Goal: Answer question/provide support: Answer question/provide support

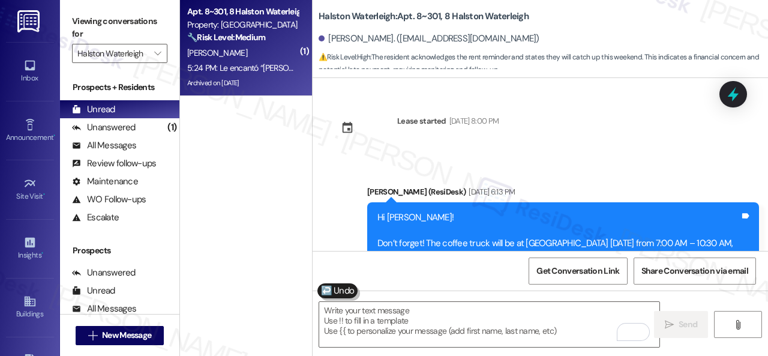
scroll to position [28190, 0]
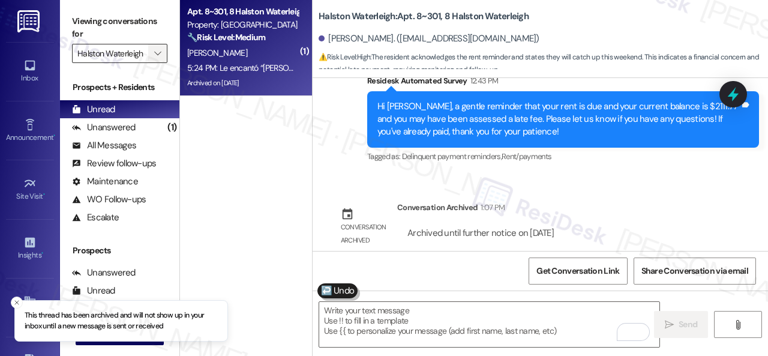
click at [155, 55] on icon "" at bounding box center [157, 54] width 7 height 10
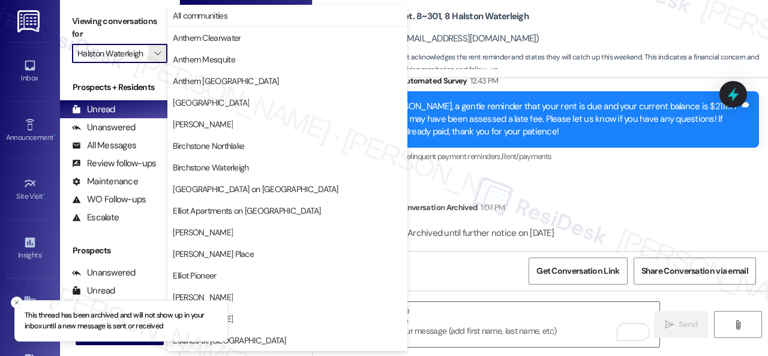
scroll to position [411, 0]
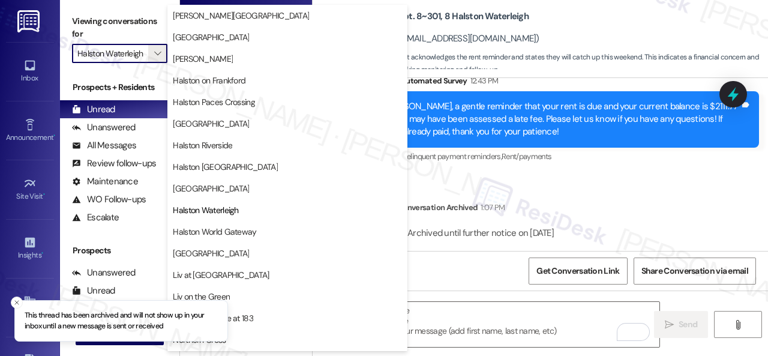
drag, startPoint x: 229, startPoint y: 194, endPoint x: 219, endPoint y: 155, distance: 39.6
click at [229, 192] on span "[GEOGRAPHIC_DATA]" at bounding box center [211, 188] width 76 height 12
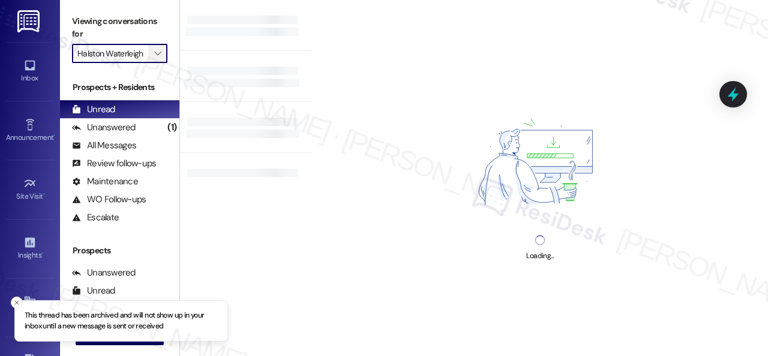
type input "[GEOGRAPHIC_DATA]"
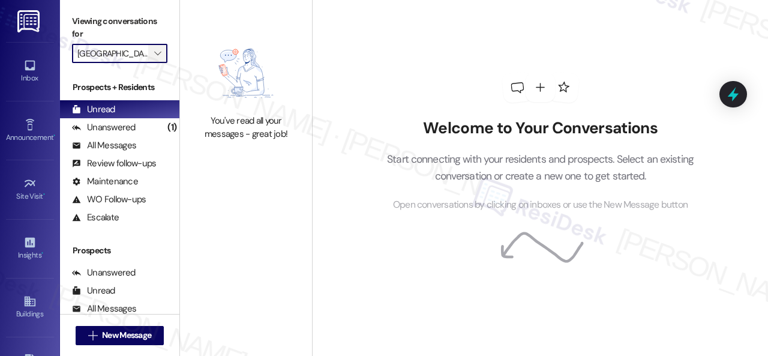
click at [160, 52] on span "" at bounding box center [157, 53] width 11 height 19
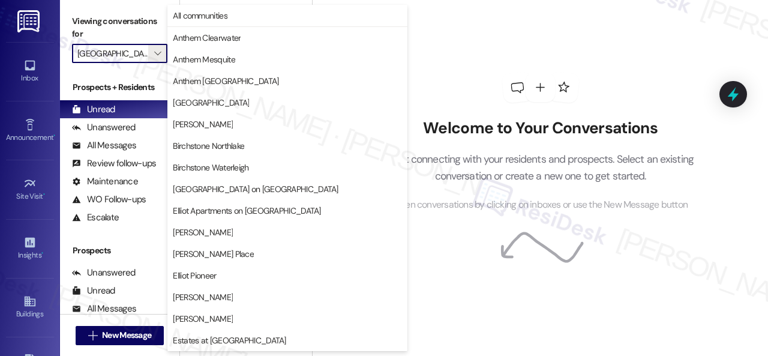
scroll to position [411, 0]
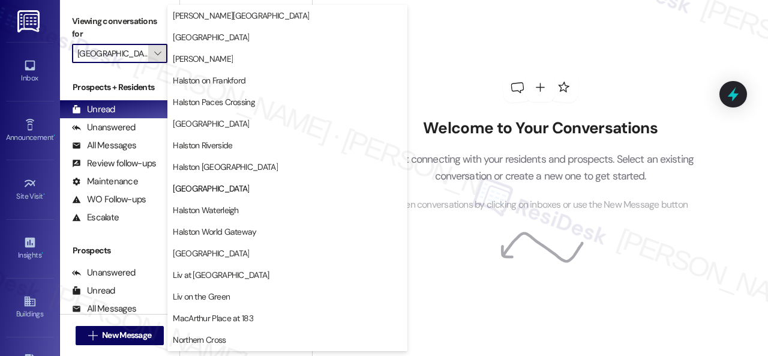
click at [189, 164] on span "Halston [GEOGRAPHIC_DATA]" at bounding box center [225, 167] width 105 height 12
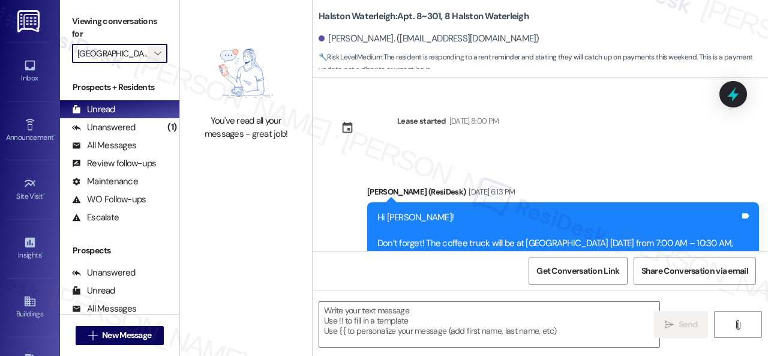
scroll to position [28424, 0]
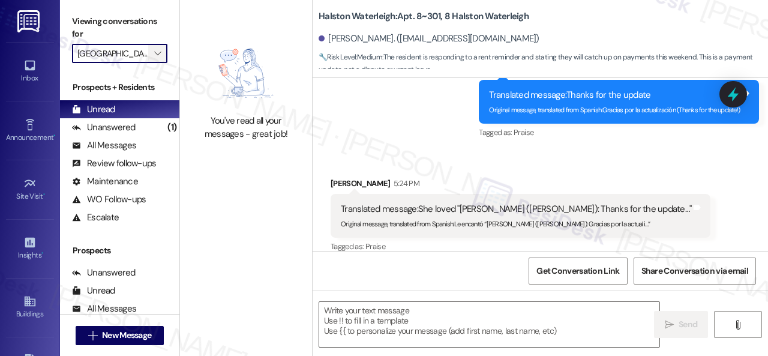
type textarea "Fetching suggested responses. Please feel free to read through the conversation…"
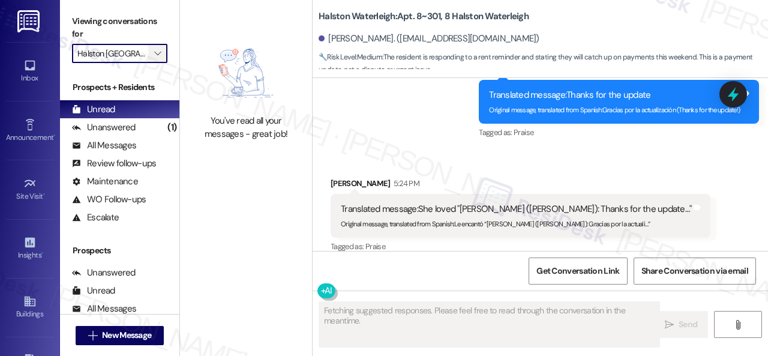
click at [155, 52] on icon "" at bounding box center [157, 54] width 7 height 10
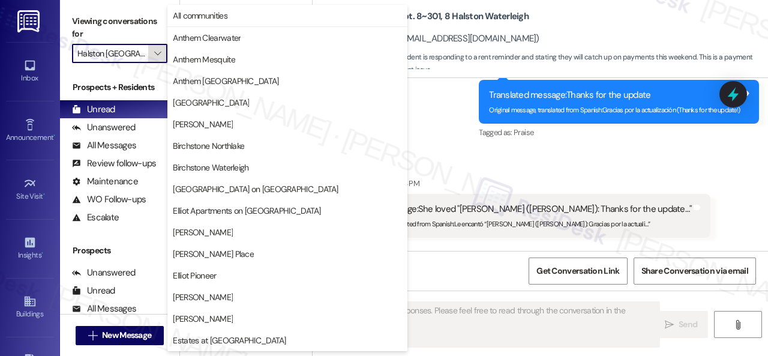
scroll to position [411, 0]
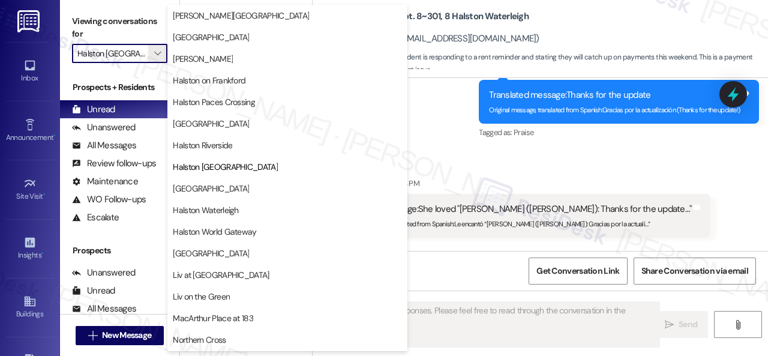
click at [191, 150] on span "Halston Riverside" at bounding box center [202, 145] width 59 height 12
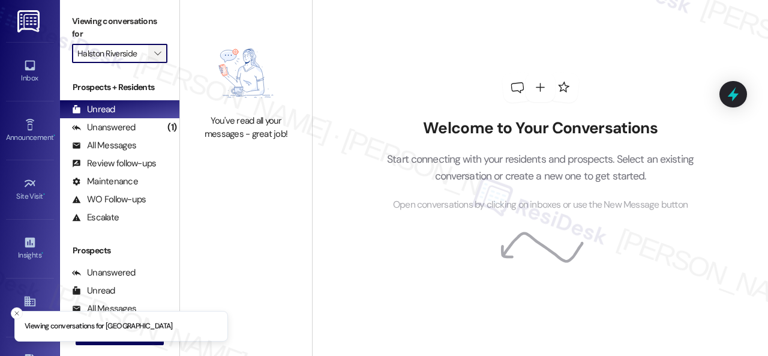
click at [161, 56] on icon "" at bounding box center [157, 54] width 7 height 10
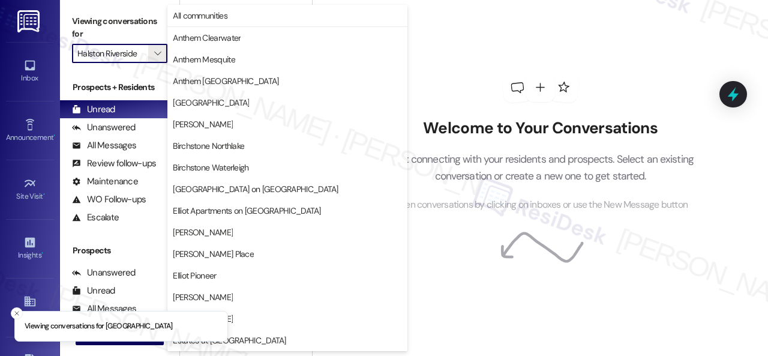
scroll to position [411, 0]
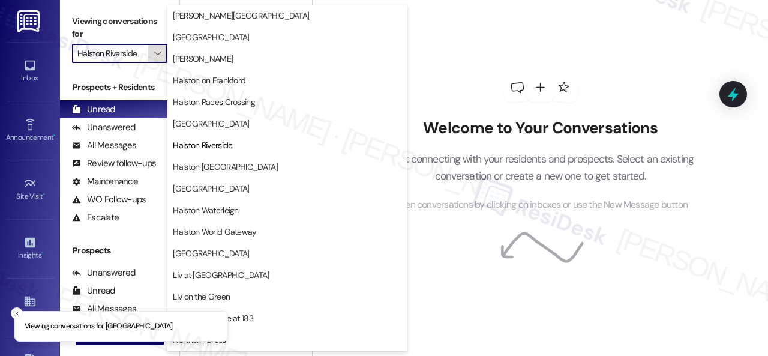
click at [186, 126] on span "[GEOGRAPHIC_DATA]" at bounding box center [211, 124] width 76 height 12
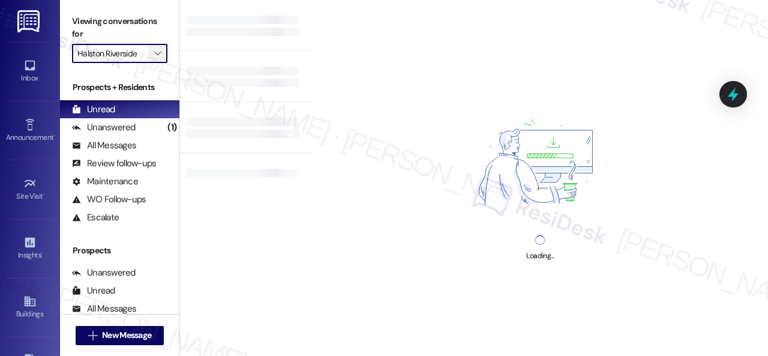
click at [161, 55] on icon "" at bounding box center [157, 54] width 7 height 10
type input "[GEOGRAPHIC_DATA]"
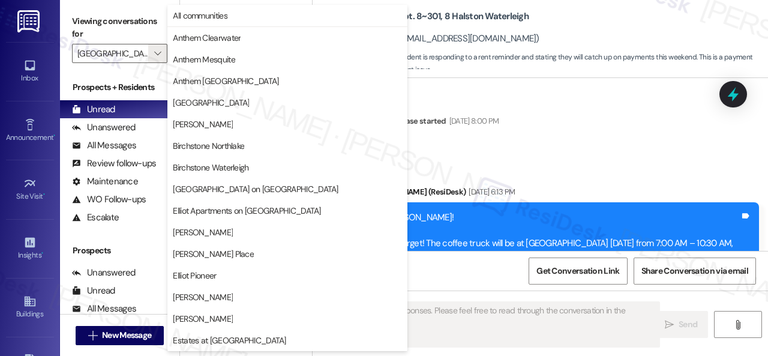
scroll to position [28335, 0]
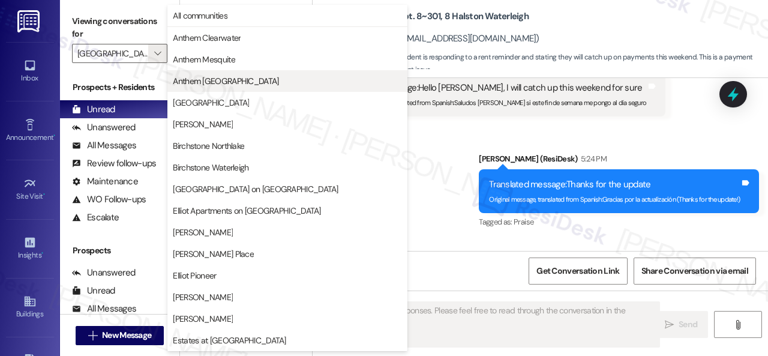
type textarea "Fetching suggested responses. Please feel free to read through the conversation…"
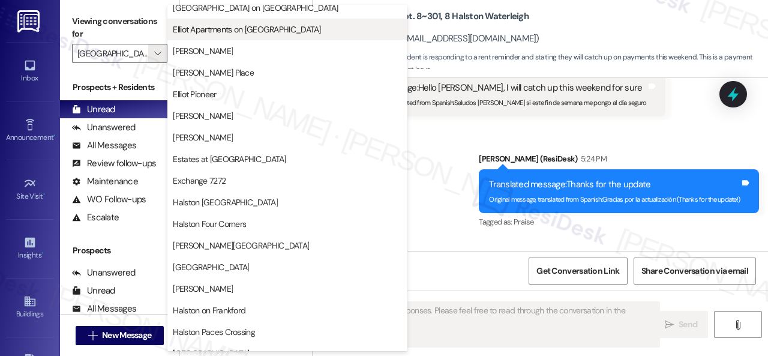
scroll to position [420, 0]
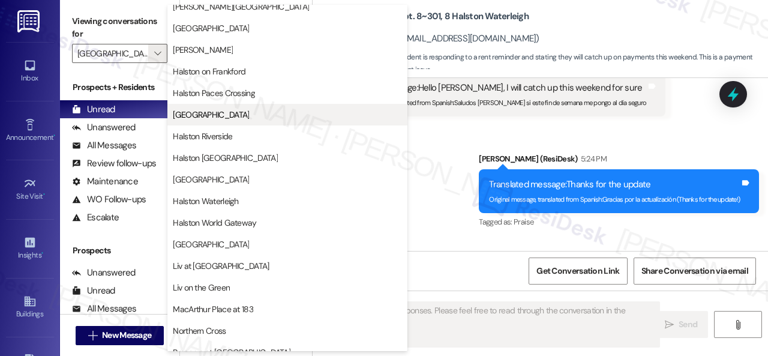
click at [206, 111] on span "[GEOGRAPHIC_DATA]" at bounding box center [211, 115] width 76 height 12
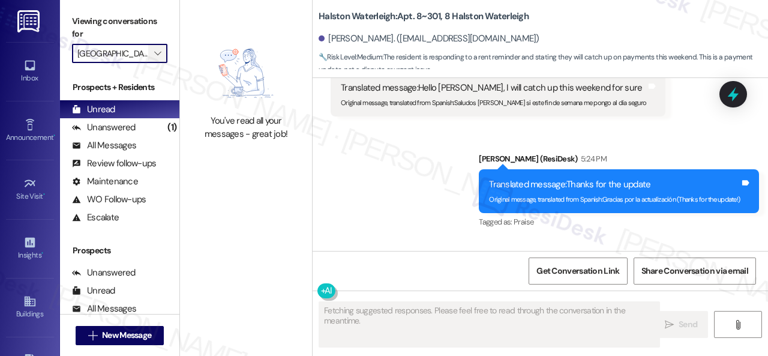
click at [167, 57] on button "" at bounding box center [157, 53] width 19 height 19
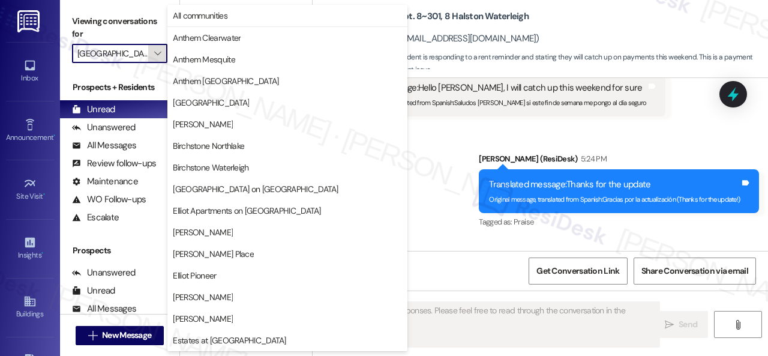
scroll to position [411, 0]
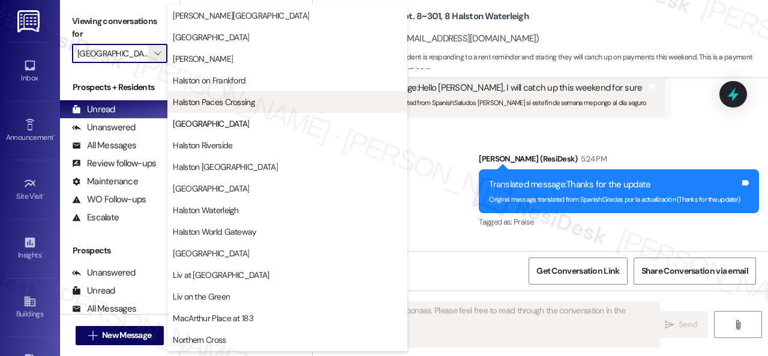
click at [195, 100] on span "Halston Paces Crossing" at bounding box center [214, 102] width 82 height 12
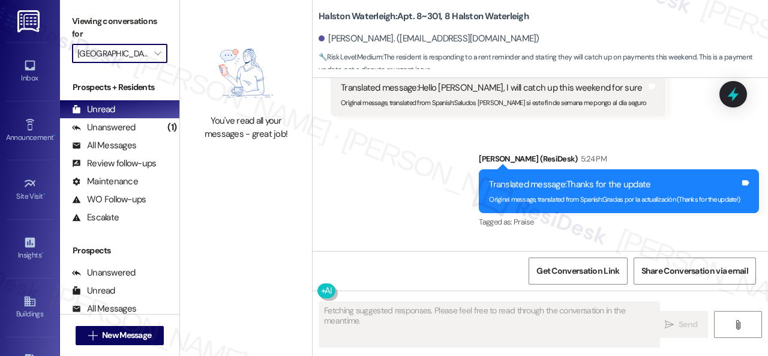
type input "Halston Paces Crossing"
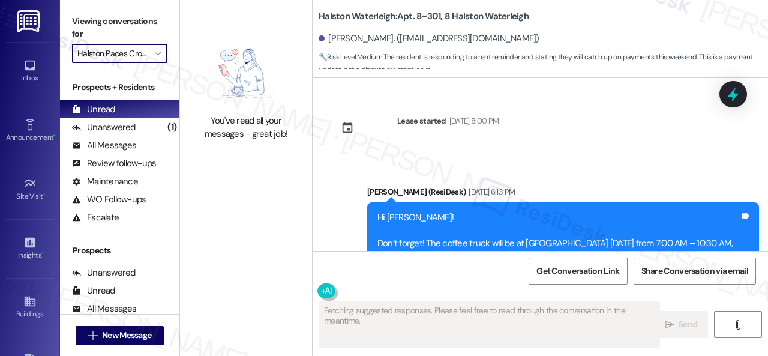
type textarea "Fetching suggested responses. Please feel free to read through the conversation…"
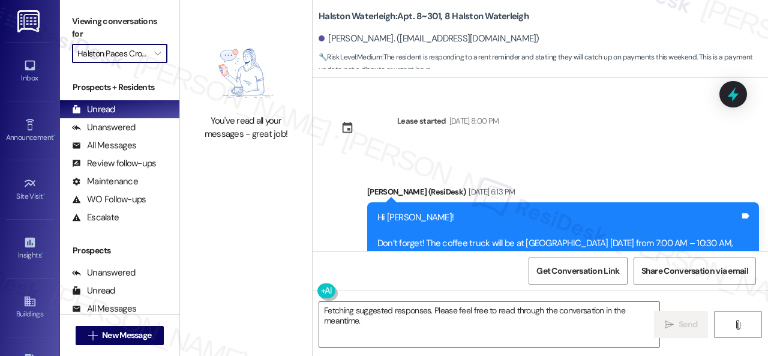
scroll to position [28424, 0]
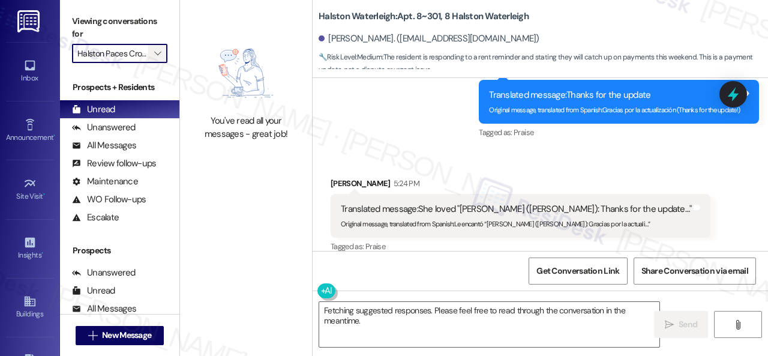
click at [158, 50] on icon "" at bounding box center [157, 54] width 7 height 10
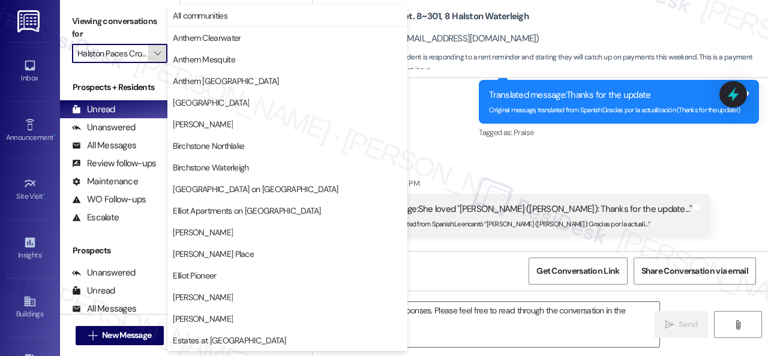
scroll to position [411, 0]
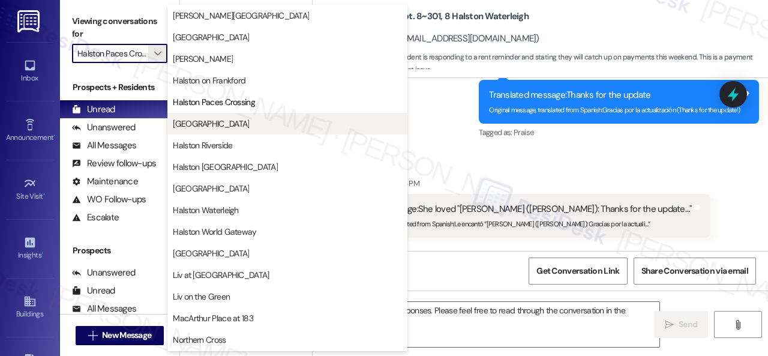
click at [203, 117] on button "[GEOGRAPHIC_DATA]" at bounding box center [287, 124] width 240 height 22
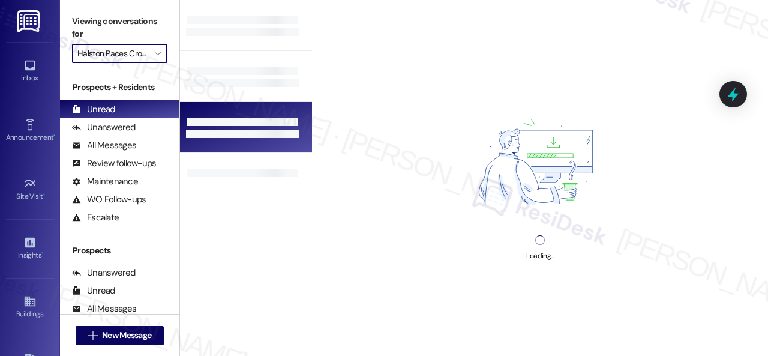
type input "[GEOGRAPHIC_DATA]"
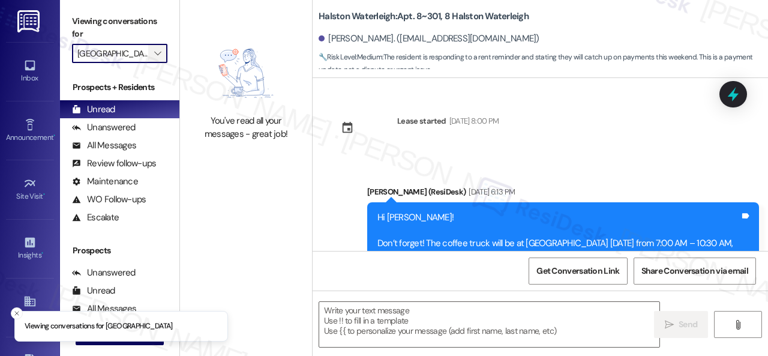
click at [154, 51] on icon "" at bounding box center [157, 54] width 7 height 10
click at [159, 52] on icon "" at bounding box center [157, 54] width 7 height 10
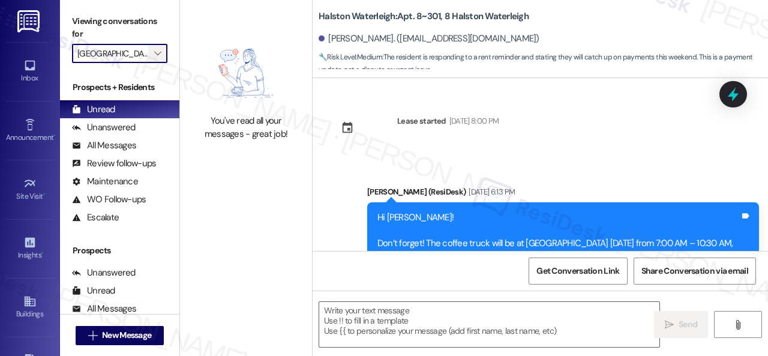
type textarea "Fetching suggested responses. Please feel free to read through the conversation…"
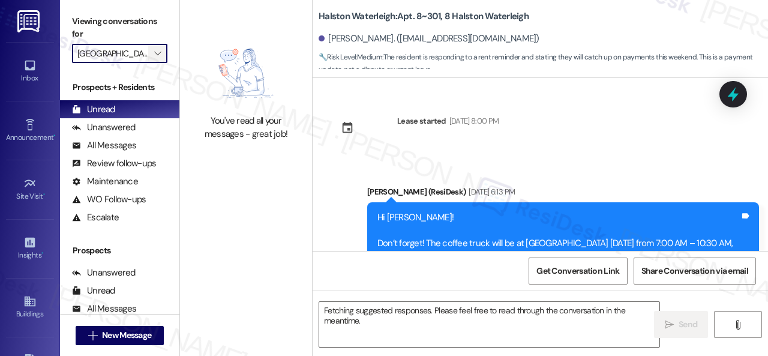
scroll to position [28335, 0]
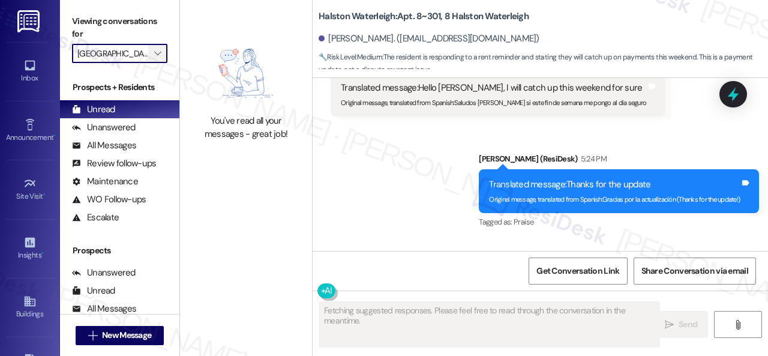
click at [159, 52] on icon "" at bounding box center [157, 54] width 7 height 10
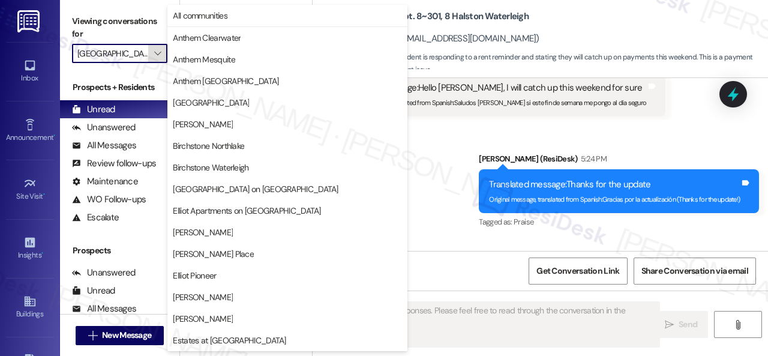
scroll to position [411, 0]
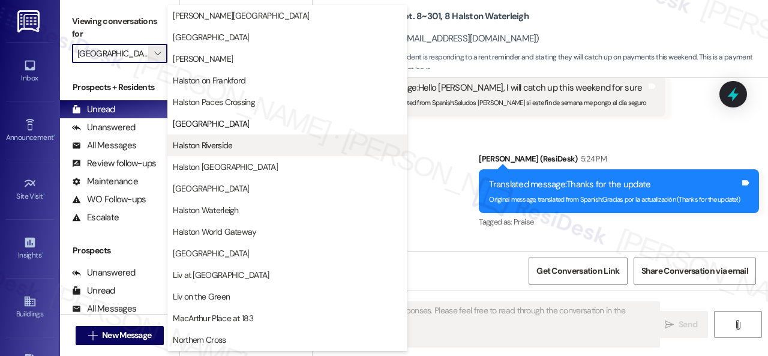
click at [192, 143] on span "Halston Riverside" at bounding box center [202, 145] width 59 height 12
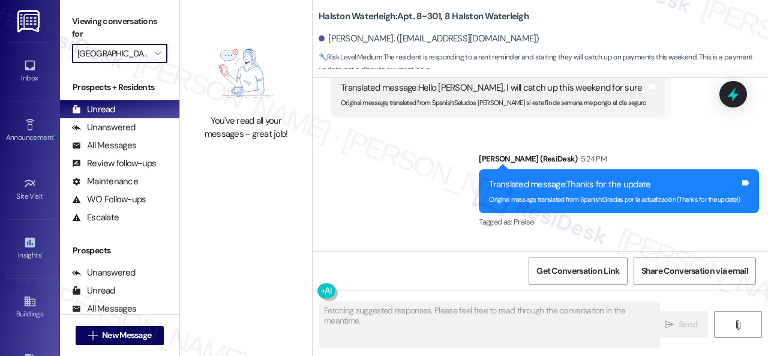
type input "Halston Riverside"
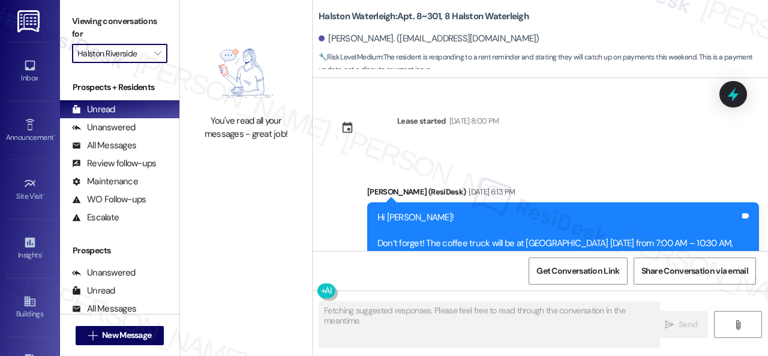
click at [157, 56] on icon "" at bounding box center [157, 54] width 7 height 10
type textarea "Fetching suggested responses. Please feel free to read through the conversation…"
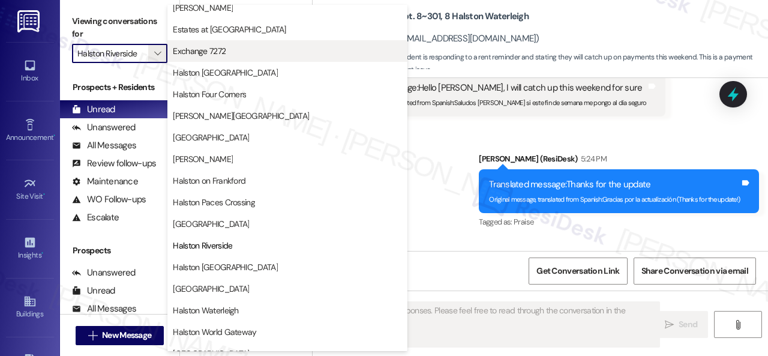
scroll to position [360, 0]
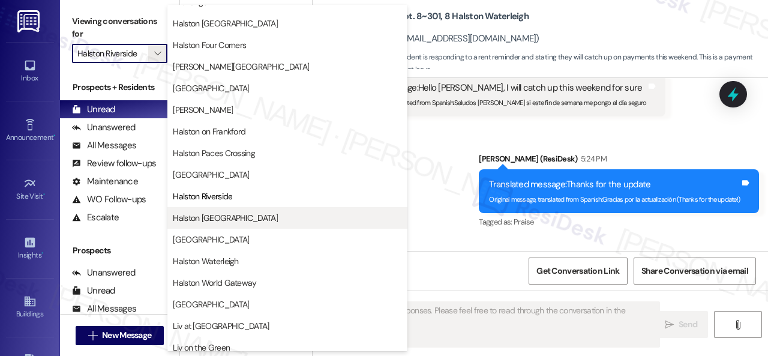
click at [209, 214] on span "Halston [GEOGRAPHIC_DATA]" at bounding box center [225, 218] width 105 height 12
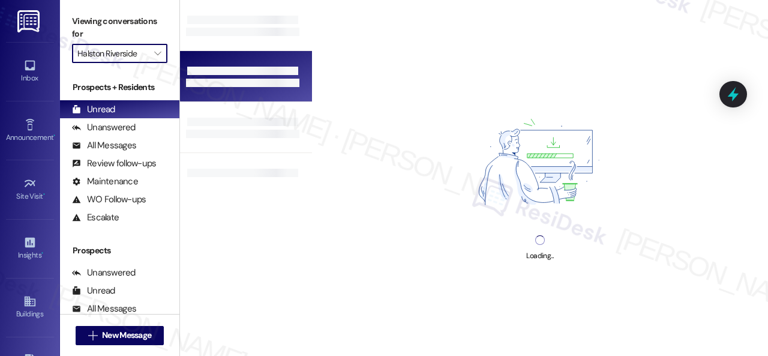
type input "Halston [GEOGRAPHIC_DATA]"
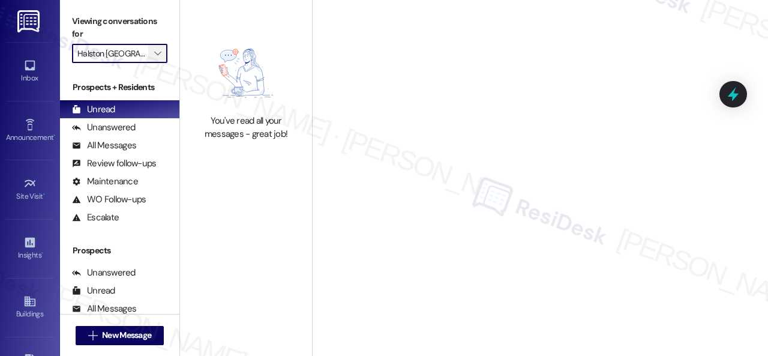
click at [157, 52] on icon "" at bounding box center [157, 54] width 7 height 10
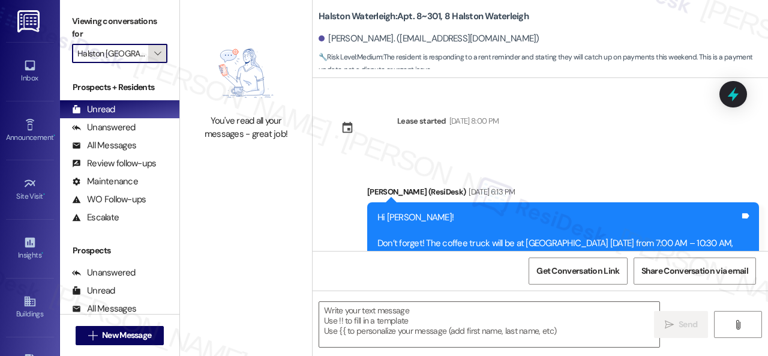
click at [157, 54] on icon "" at bounding box center [157, 54] width 7 height 10
type textarea "Fetching suggested responses. Please feel free to read through the conversation…"
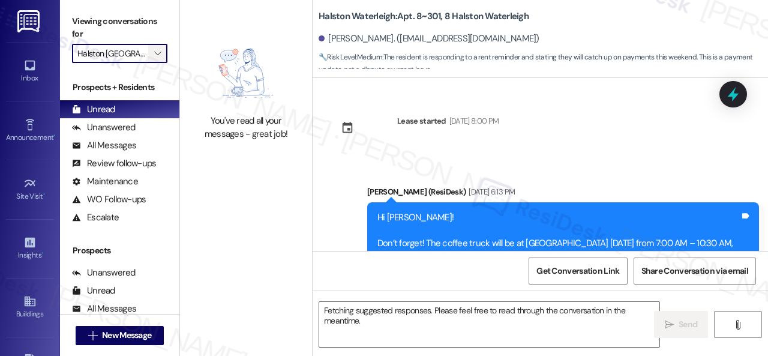
scroll to position [28424, 0]
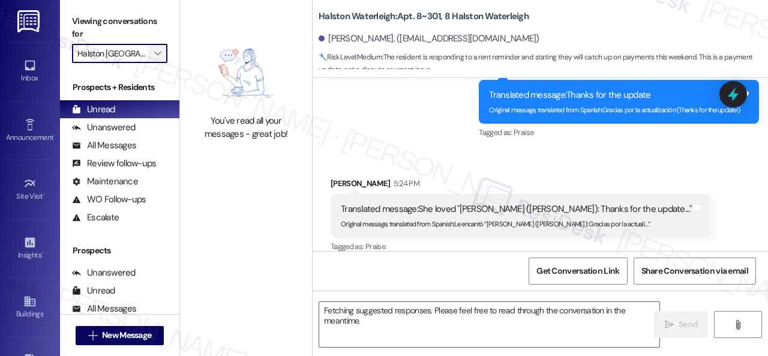
click at [157, 54] on icon "" at bounding box center [157, 54] width 7 height 10
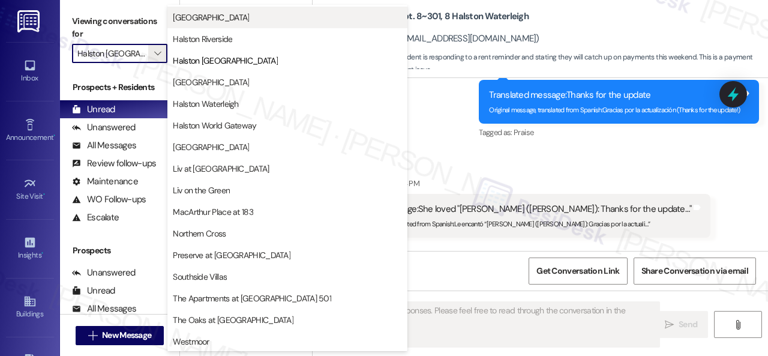
scroll to position [518, 0]
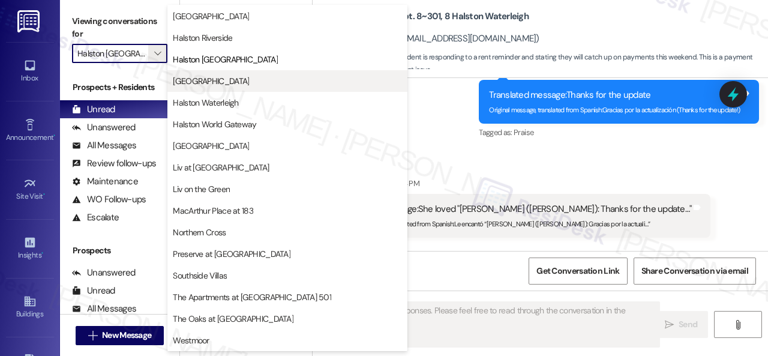
click at [197, 81] on span "[GEOGRAPHIC_DATA]" at bounding box center [211, 81] width 76 height 12
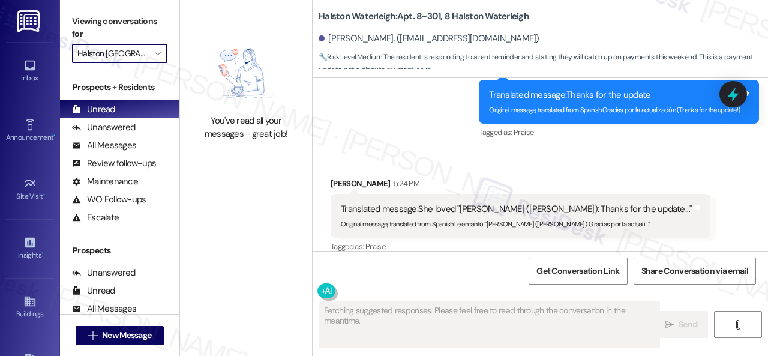
type input "[GEOGRAPHIC_DATA]"
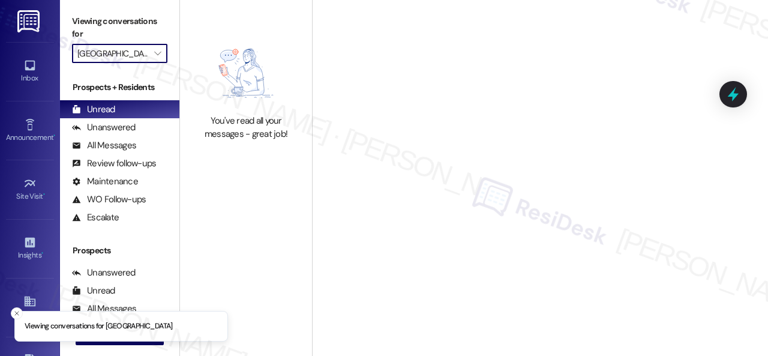
click at [158, 55] on icon "" at bounding box center [157, 54] width 7 height 10
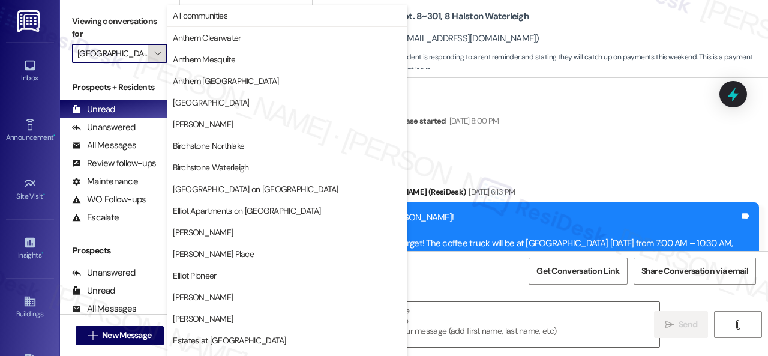
click at [158, 52] on icon "" at bounding box center [157, 54] width 7 height 10
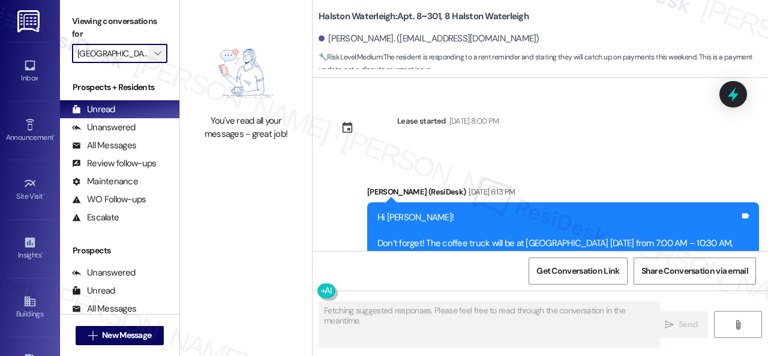
type textarea "Fetching suggested responses. Please feel free to read through the conversation…"
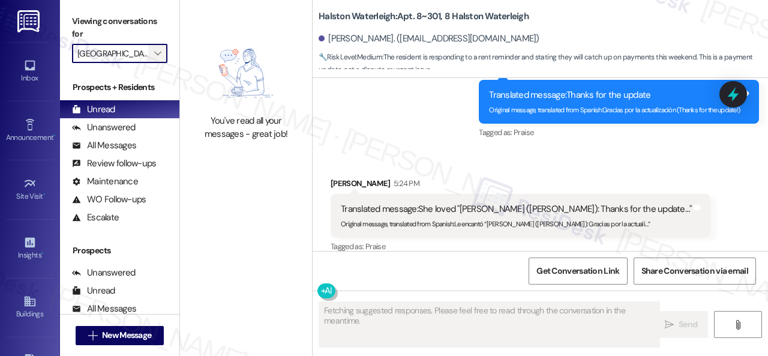
click at [154, 51] on icon "" at bounding box center [157, 54] width 7 height 10
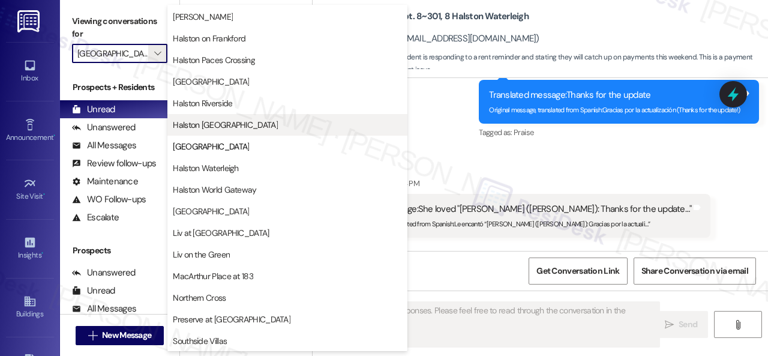
scroll to position [471, 0]
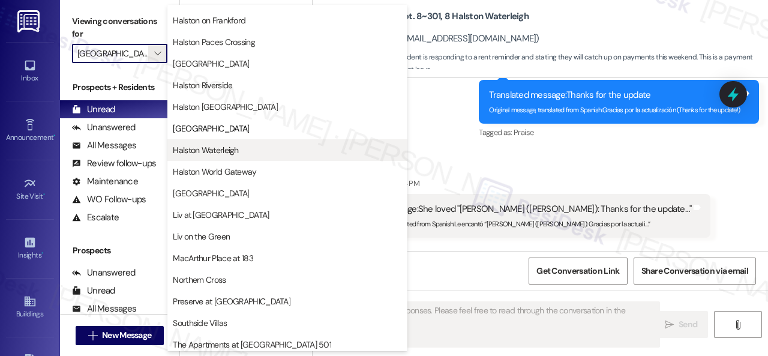
click at [185, 148] on span "Halston Waterleigh" at bounding box center [205, 150] width 65 height 12
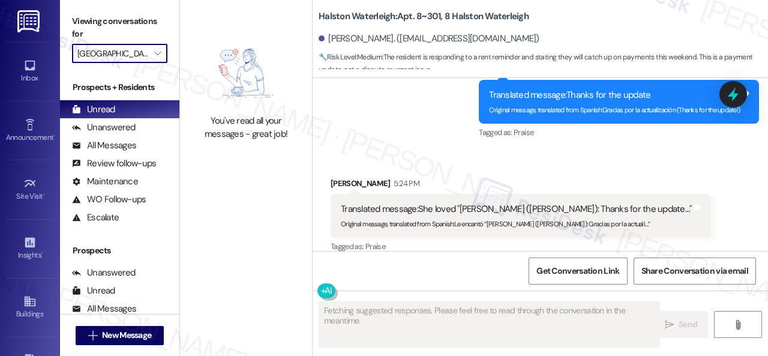
type input "Halston Waterleigh"
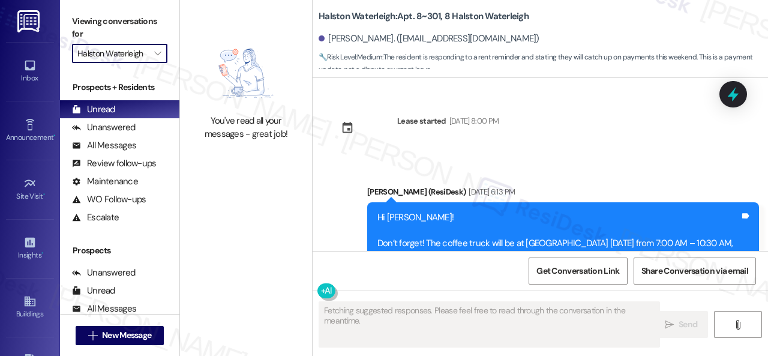
type textarea "Fetching suggested responses. Please feel free to read through the conversation…"
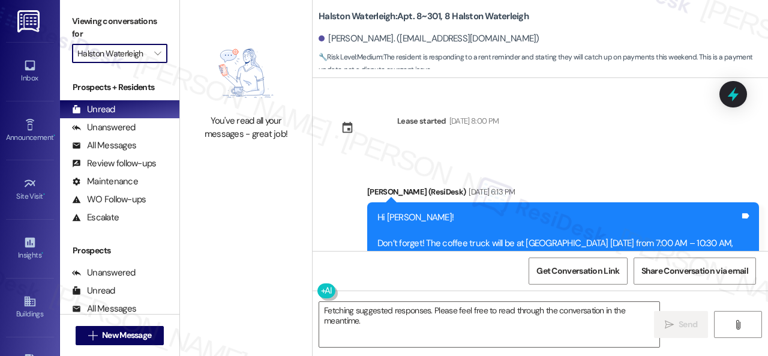
scroll to position [28424, 0]
